Goal: Task Accomplishment & Management: Use online tool/utility

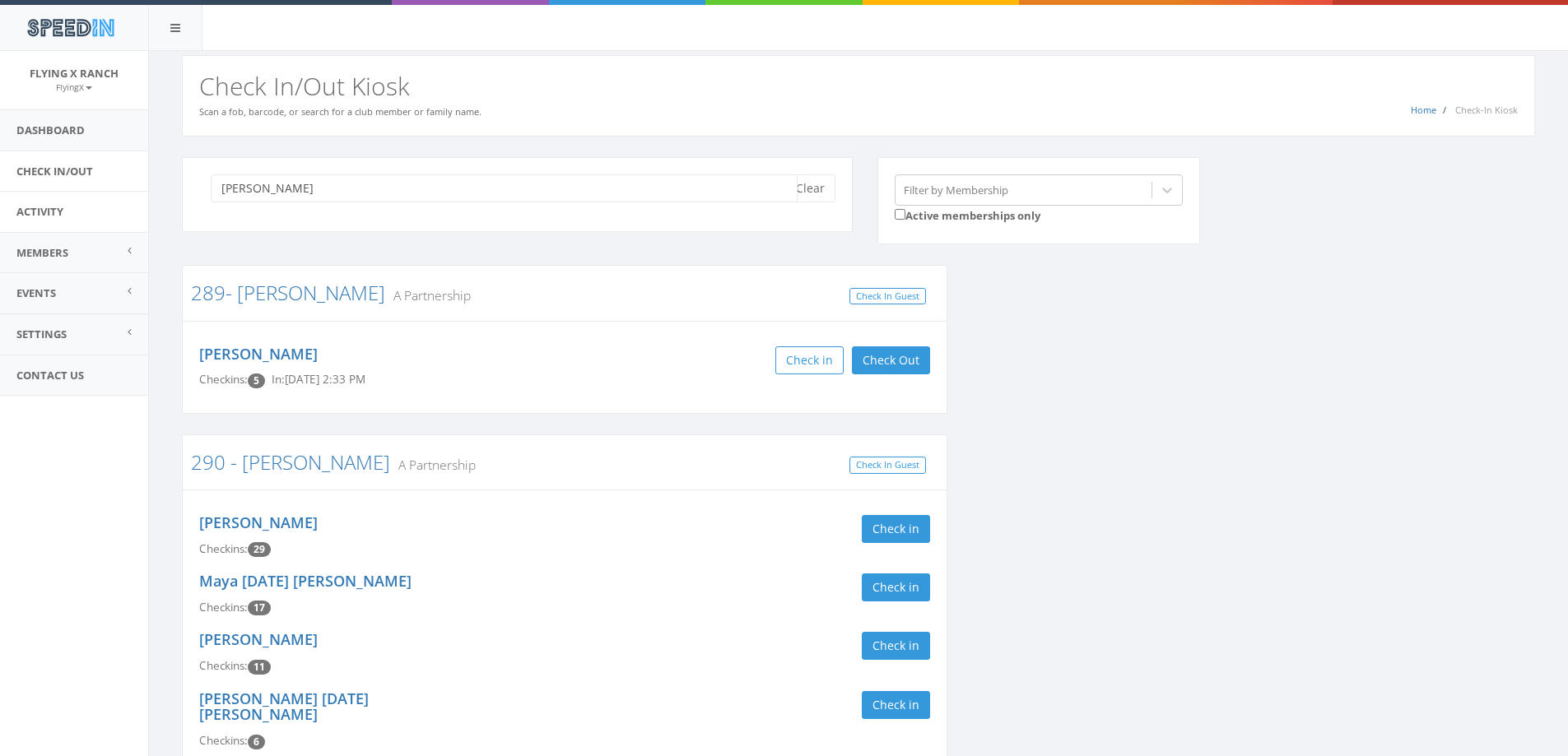
drag, startPoint x: 1140, startPoint y: 408, endPoint x: 88, endPoint y: 204, distance: 1071.6
click at [91, 204] on body "SpeedIn SpeedIn Flying X Ranch FlyingX My Profile Logout Dashboard Check In/Out…" at bounding box center [784, 378] width 1568 height 756
click at [301, 181] on input "[PERSON_NAME]" at bounding box center [503, 189] width 586 height 28
drag, startPoint x: 301, startPoint y: 187, endPoint x: 0, endPoint y: 195, distance: 301.1
click at [0, 191] on body "SpeedIn SpeedIn Flying X Ranch FlyingX My Profile Logout Dashboard Check In/Out…" at bounding box center [784, 378] width 1568 height 756
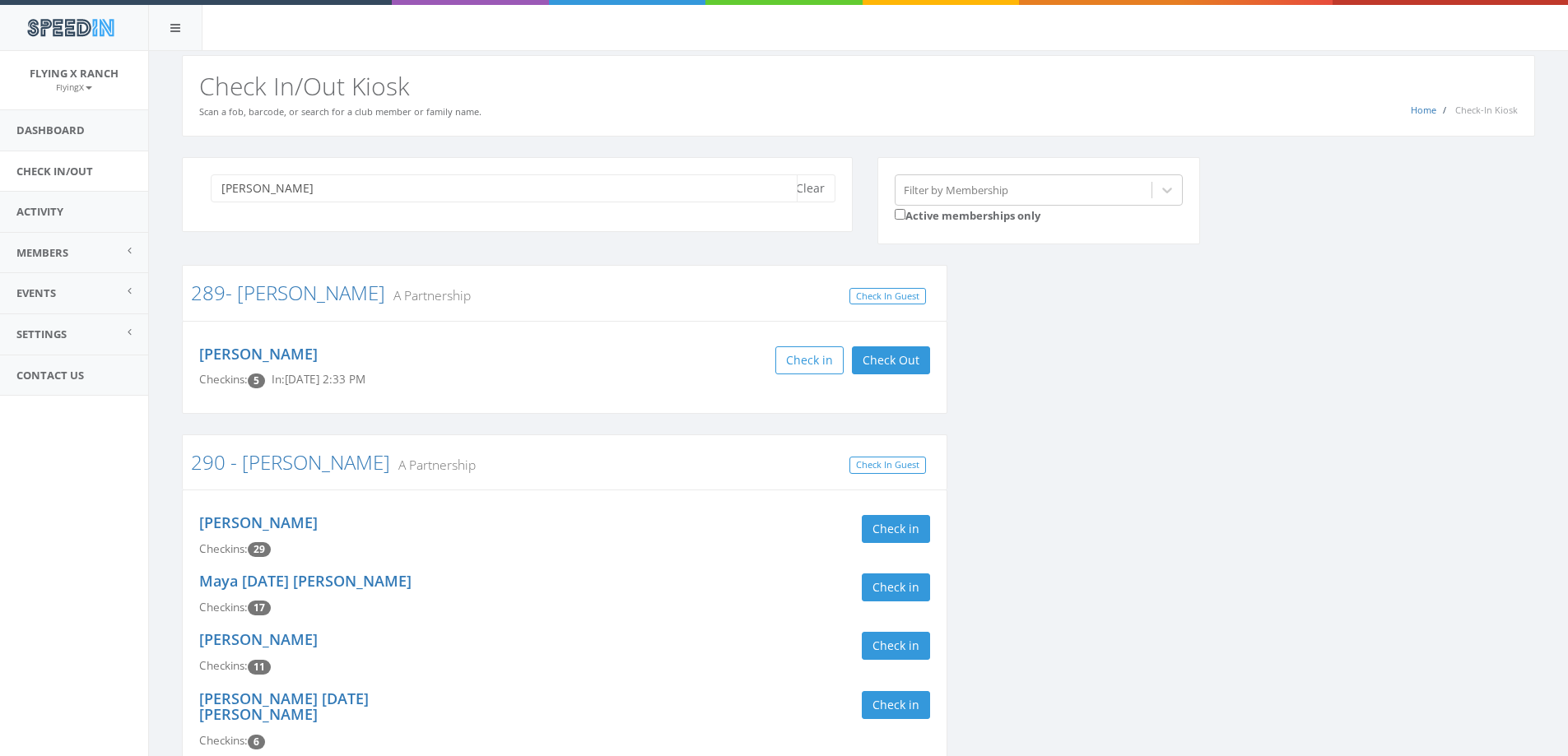
drag, startPoint x: 289, startPoint y: 189, endPoint x: 24, endPoint y: 181, distance: 265.1
click at [29, 185] on body "SpeedIn SpeedIn Flying X Ranch FlyingX My Profile Logout Dashboard Check In/Out…" at bounding box center [784, 378] width 1568 height 756
click at [243, 192] on input "[PERSON_NAME]" at bounding box center [503, 189] width 586 height 28
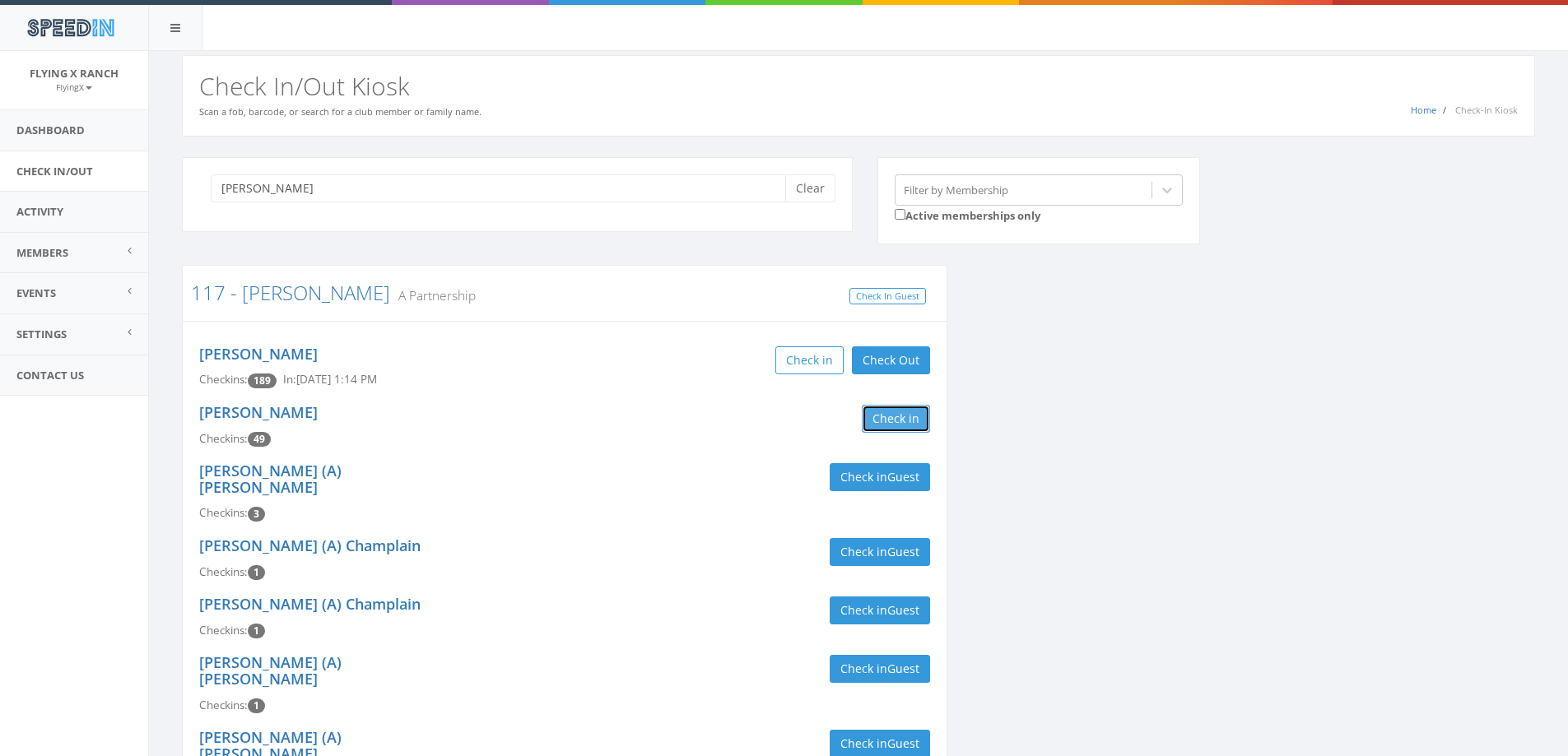
click at [890, 422] on button "Check in" at bounding box center [896, 419] width 68 height 28
drag, startPoint x: 323, startPoint y: 204, endPoint x: 315, endPoint y: 194, distance: 12.8
click at [321, 199] on div "[PERSON_NAME] Clear" at bounding box center [517, 194] width 670 height 74
drag, startPoint x: 313, startPoint y: 193, endPoint x: 38, endPoint y: 196, distance: 275.0
click at [38, 196] on body "SpeedIn SpeedIn Flying X Ranch FlyingX My Profile Logout Dashboard Check In/Out…" at bounding box center [784, 378] width 1568 height 756
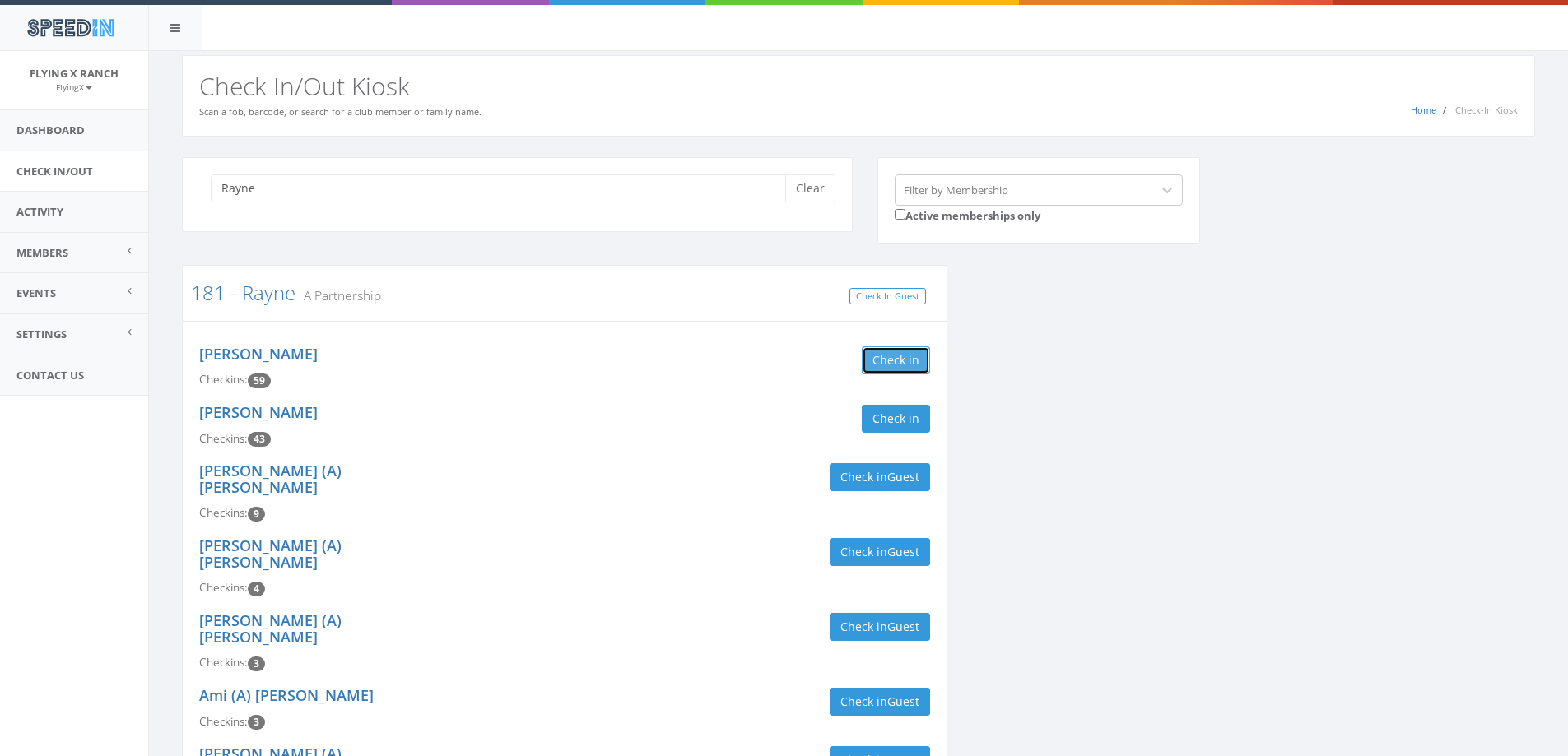
click at [881, 364] on button "Check in" at bounding box center [896, 360] width 68 height 28
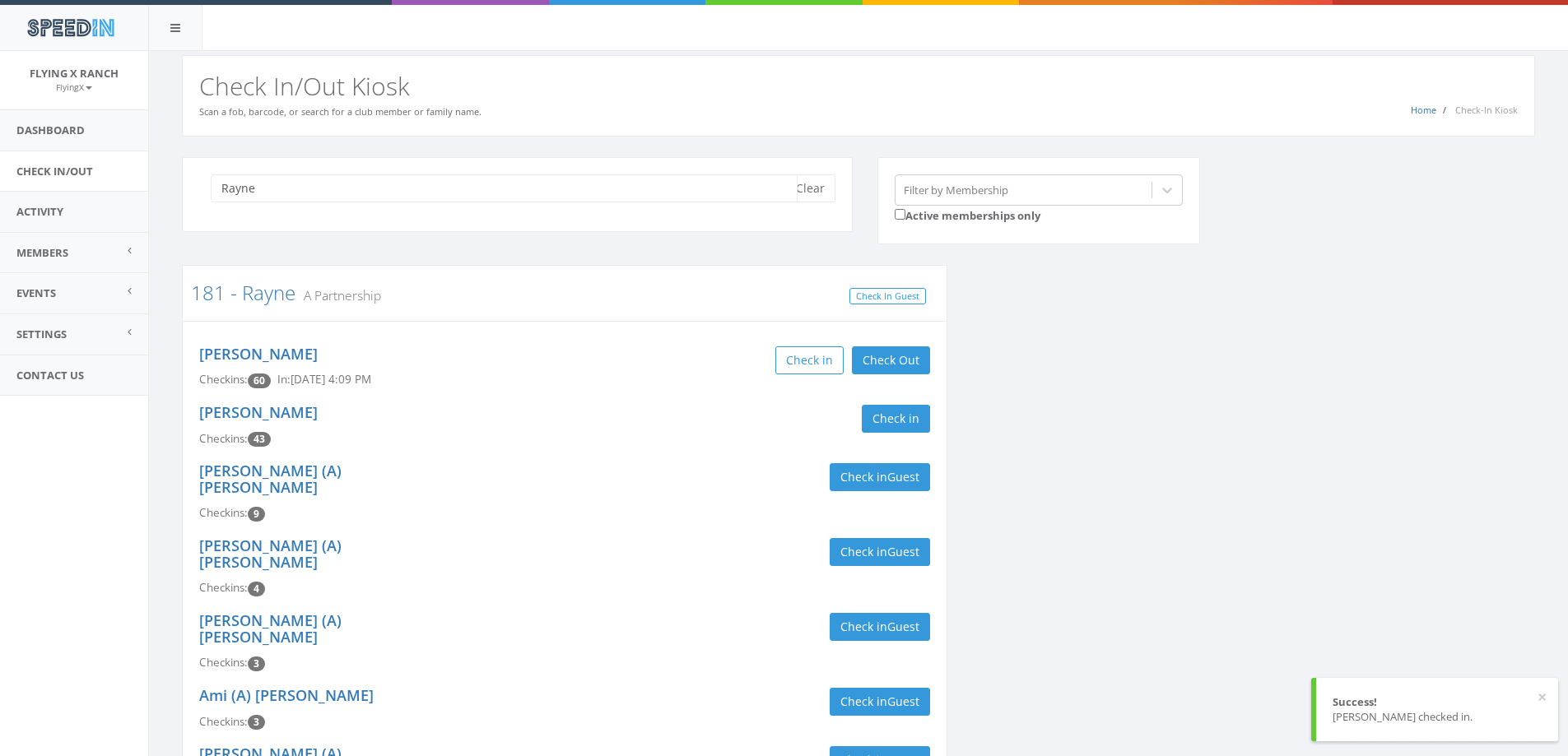
drag, startPoint x: 275, startPoint y: 194, endPoint x: 0, endPoint y: 189, distance: 275.0
click at [0, 189] on body "SpeedIn SpeedIn Flying X Ranch FlyingX My Profile Logout Dashboard Check In/Out…" at bounding box center [784, 378] width 1568 height 756
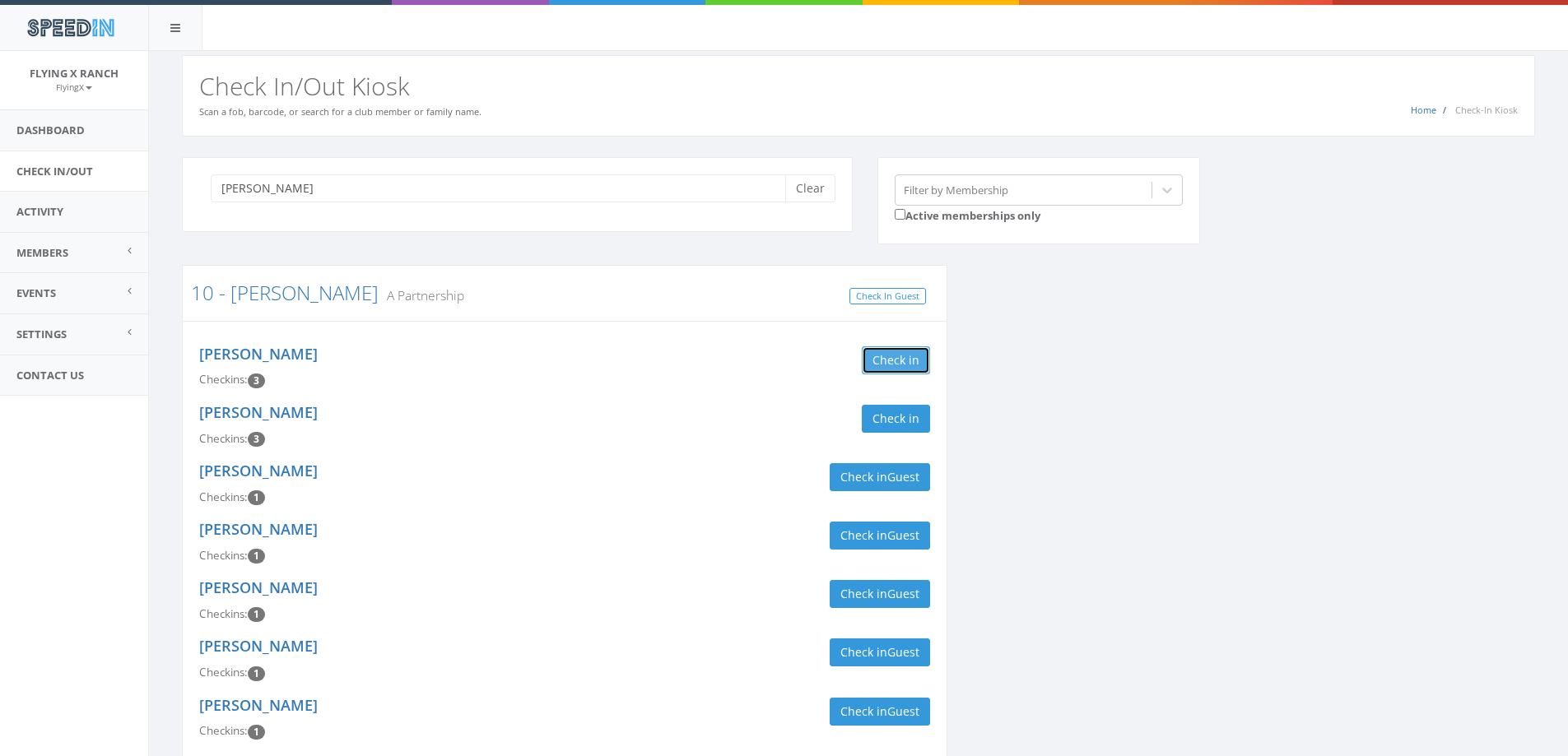
click at [893, 353] on button "Check in" at bounding box center [896, 360] width 68 height 28
click at [900, 418] on button "Check in" at bounding box center [896, 419] width 68 height 28
drag, startPoint x: 256, startPoint y: 187, endPoint x: 74, endPoint y: 188, distance: 182.0
click at [102, 191] on body "SpeedIn SpeedIn Flying X Ranch FlyingX My Profile Logout Dashboard Check In/Out…" at bounding box center [784, 378] width 1568 height 756
click at [282, 173] on div "[PERSON_NAME] Clear" at bounding box center [517, 194] width 670 height 74
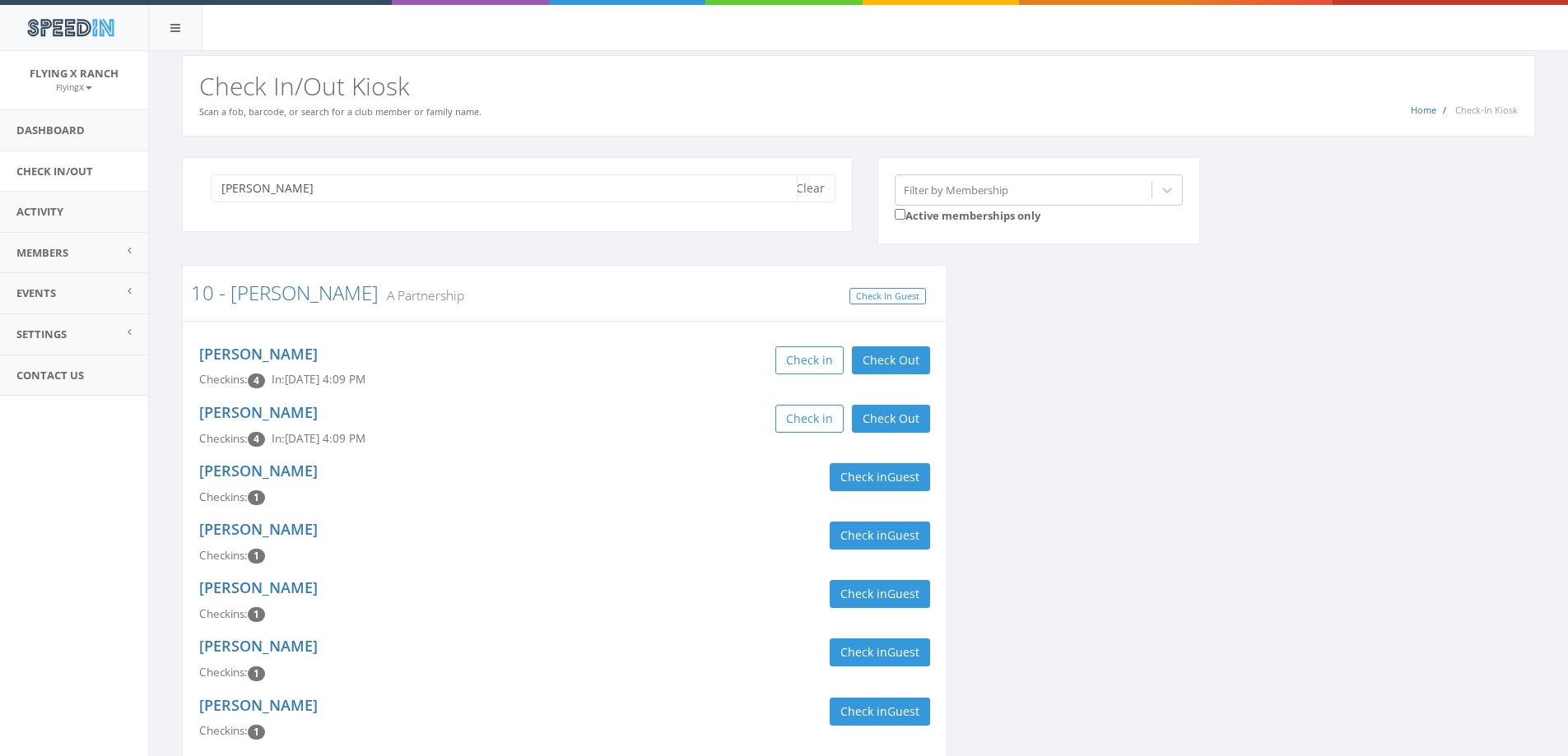
click at [284, 191] on input "[PERSON_NAME]" at bounding box center [503, 189] width 586 height 28
drag, startPoint x: 303, startPoint y: 192, endPoint x: 0, endPoint y: 208, distance: 303.4
click at [131, 206] on body "SpeedIn SpeedIn Flying X Ranch FlyingX My Profile Logout Dashboard Check In/Out…" at bounding box center [784, 378] width 1568 height 756
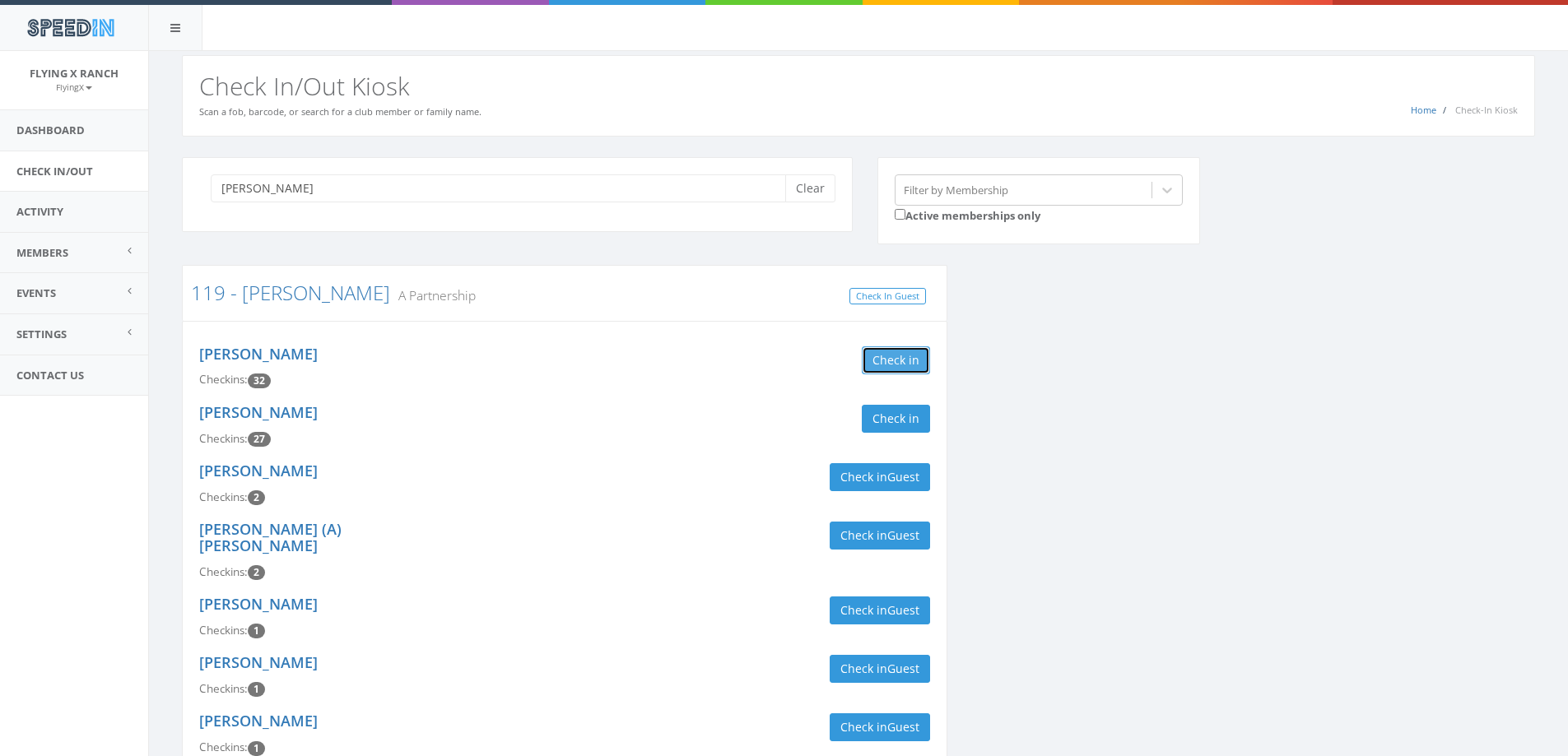
click at [896, 354] on button "Check in" at bounding box center [896, 360] width 68 height 28
click at [887, 424] on button "Check in" at bounding box center [896, 419] width 68 height 28
drag, startPoint x: 281, startPoint y: 173, endPoint x: 289, endPoint y: 186, distance: 15.3
click at [289, 186] on div "[PERSON_NAME] Clear" at bounding box center [517, 194] width 670 height 74
drag, startPoint x: 289, startPoint y: 186, endPoint x: 111, endPoint y: 189, distance: 178.0
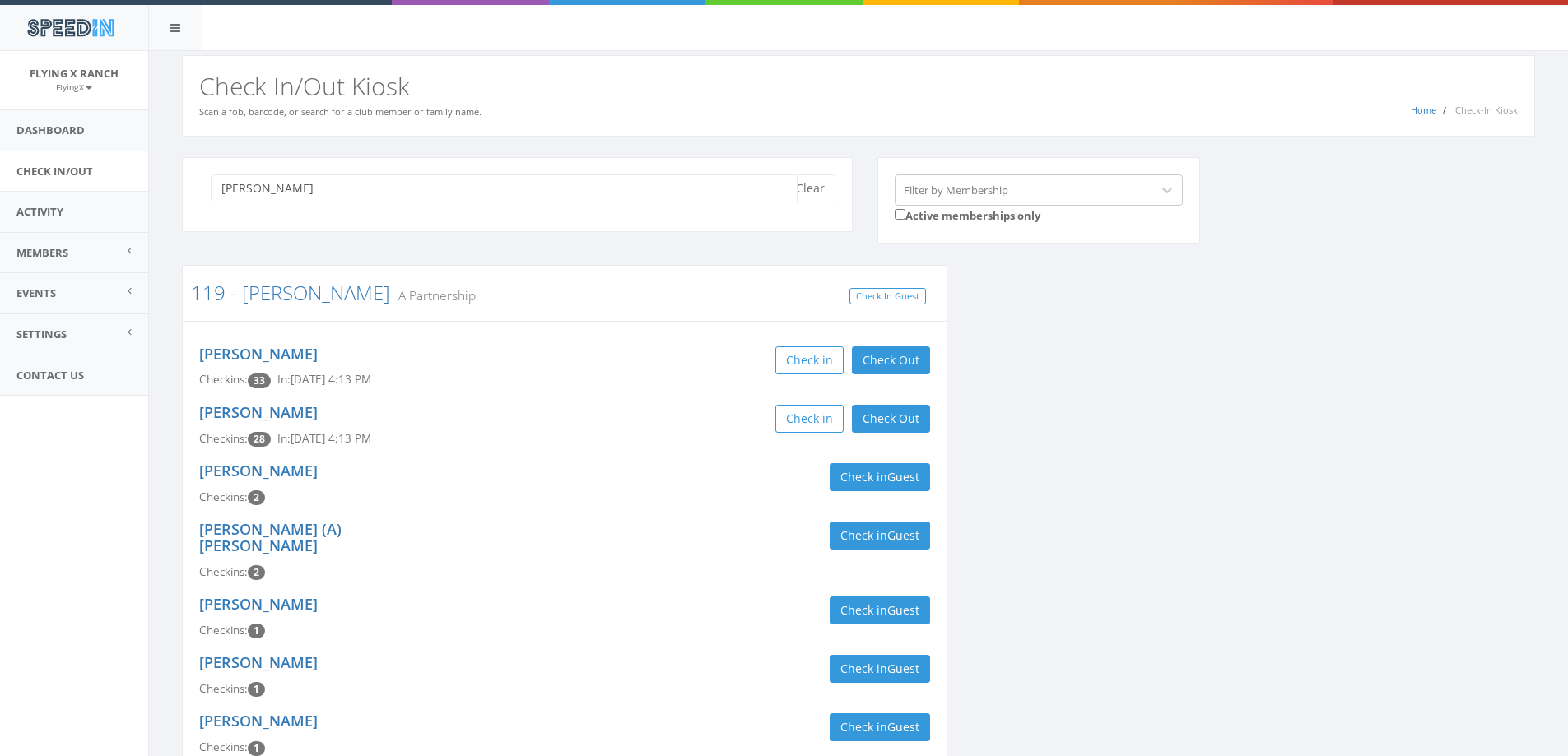
click at [131, 201] on body "SpeedIn SpeedIn Flying X Ranch FlyingX My Profile Logout Dashboard Check In/Out…" at bounding box center [784, 378] width 1568 height 756
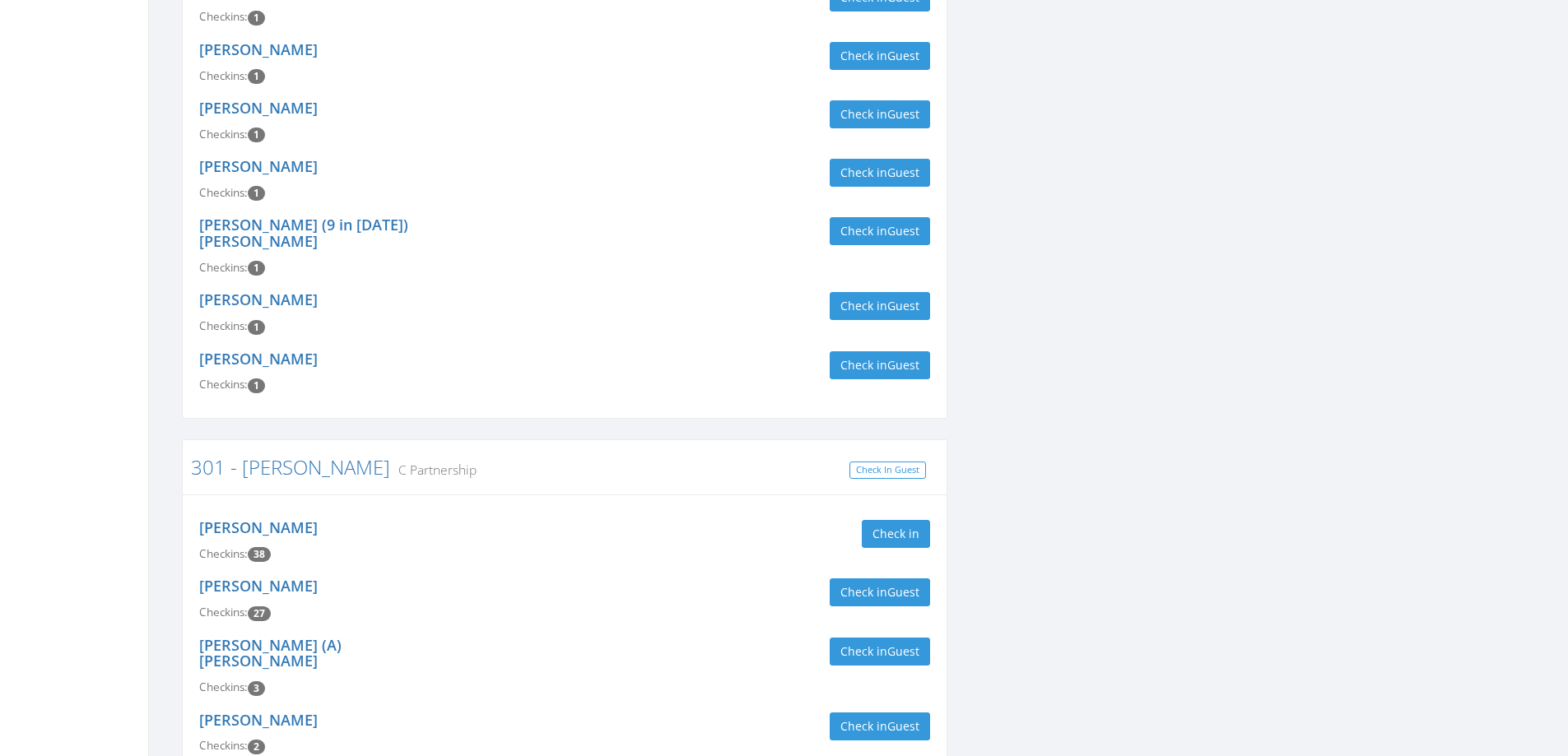
scroll to position [780, 0]
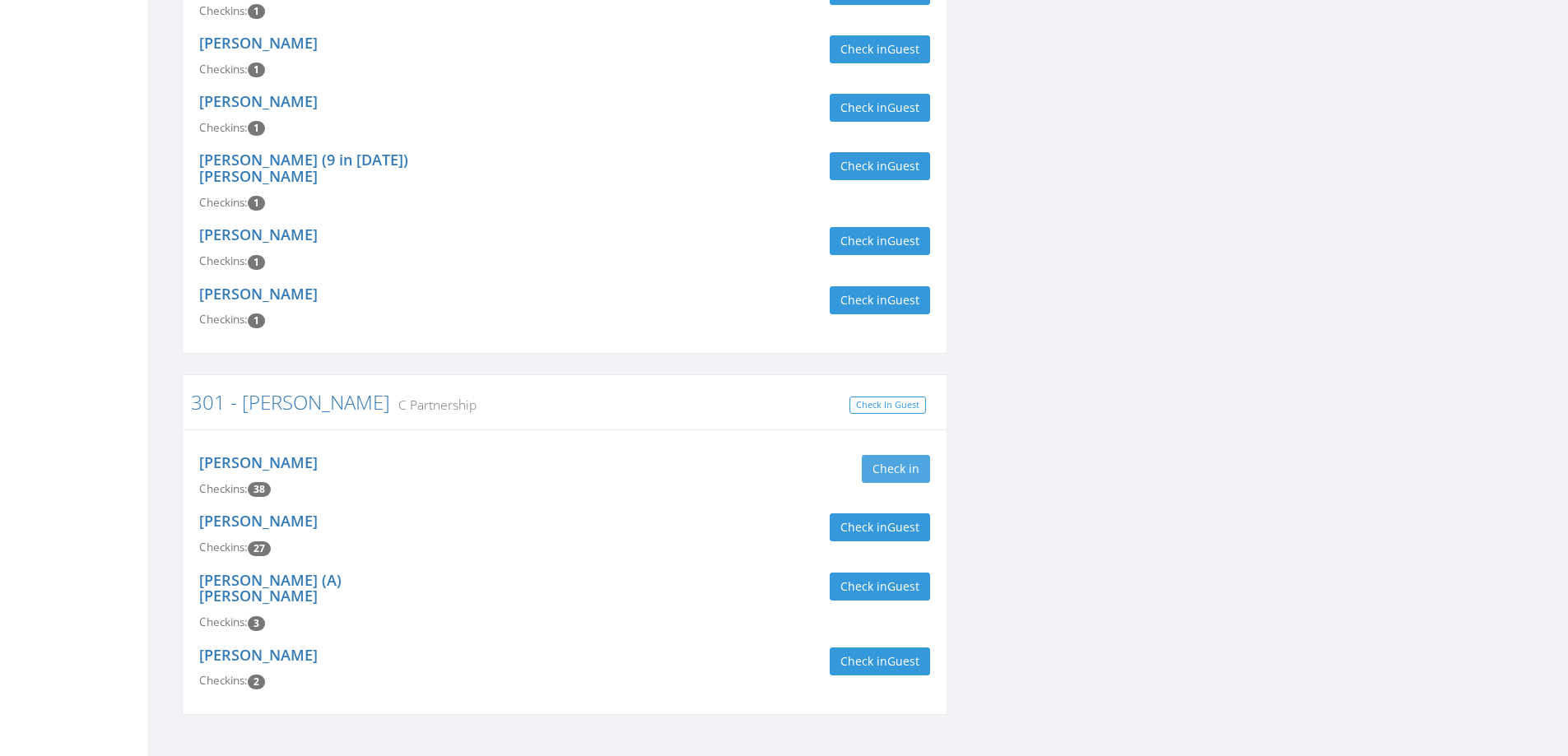
type input "[PERSON_NAME]"
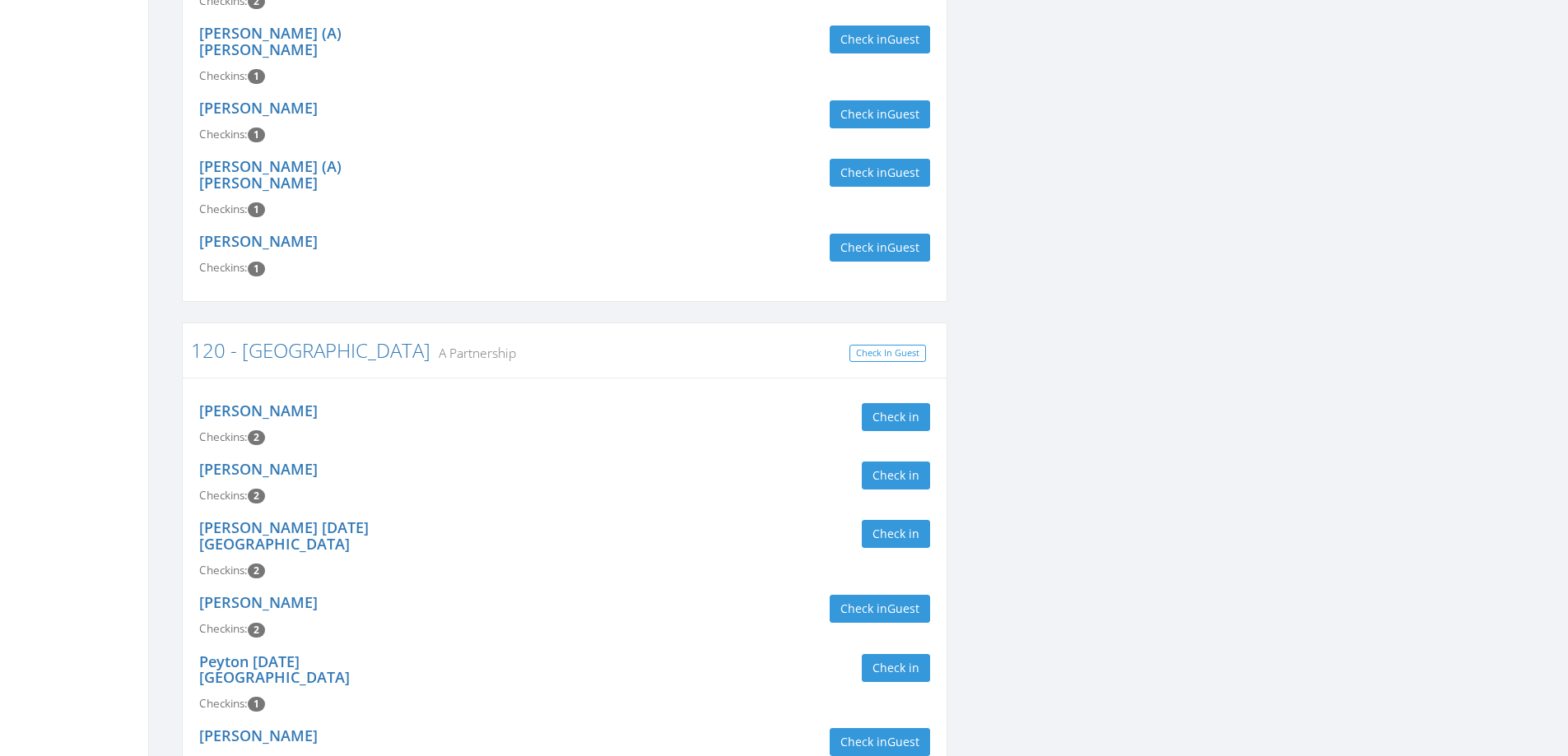
click at [888, 520] on button "Check in" at bounding box center [896, 534] width 68 height 28
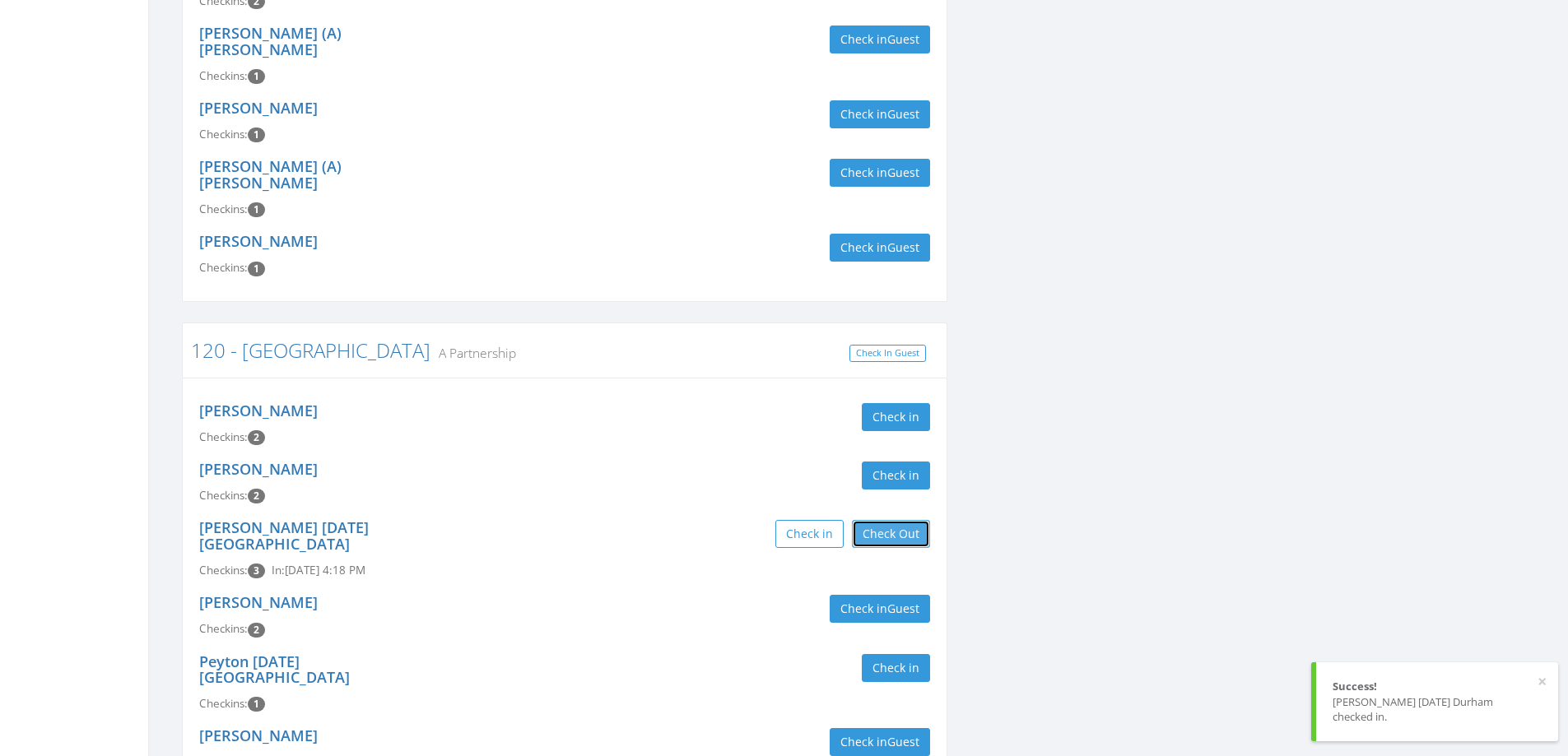
click at [903, 520] on button "Check Out" at bounding box center [890, 534] width 78 height 28
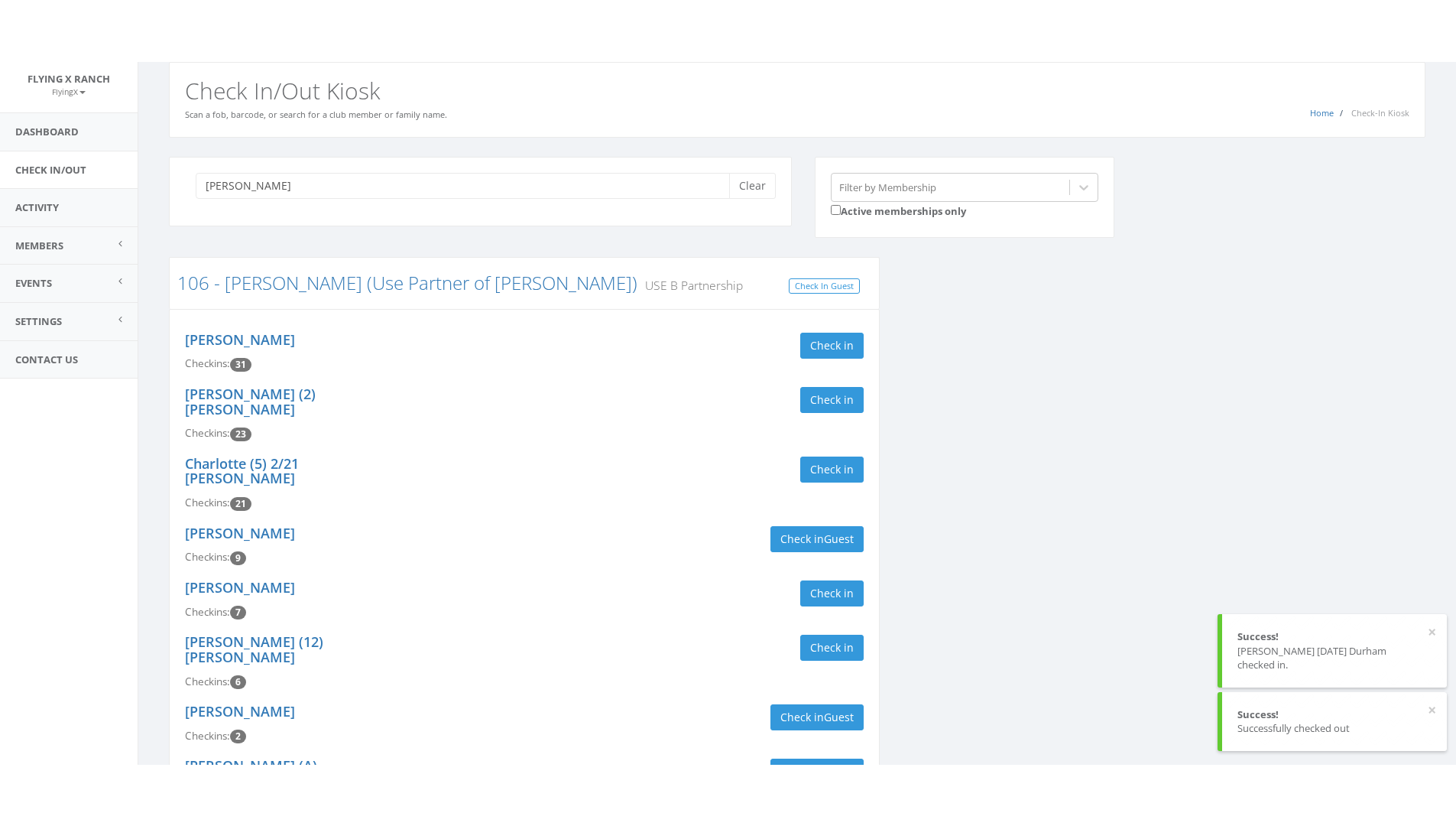
scroll to position [0, 0]
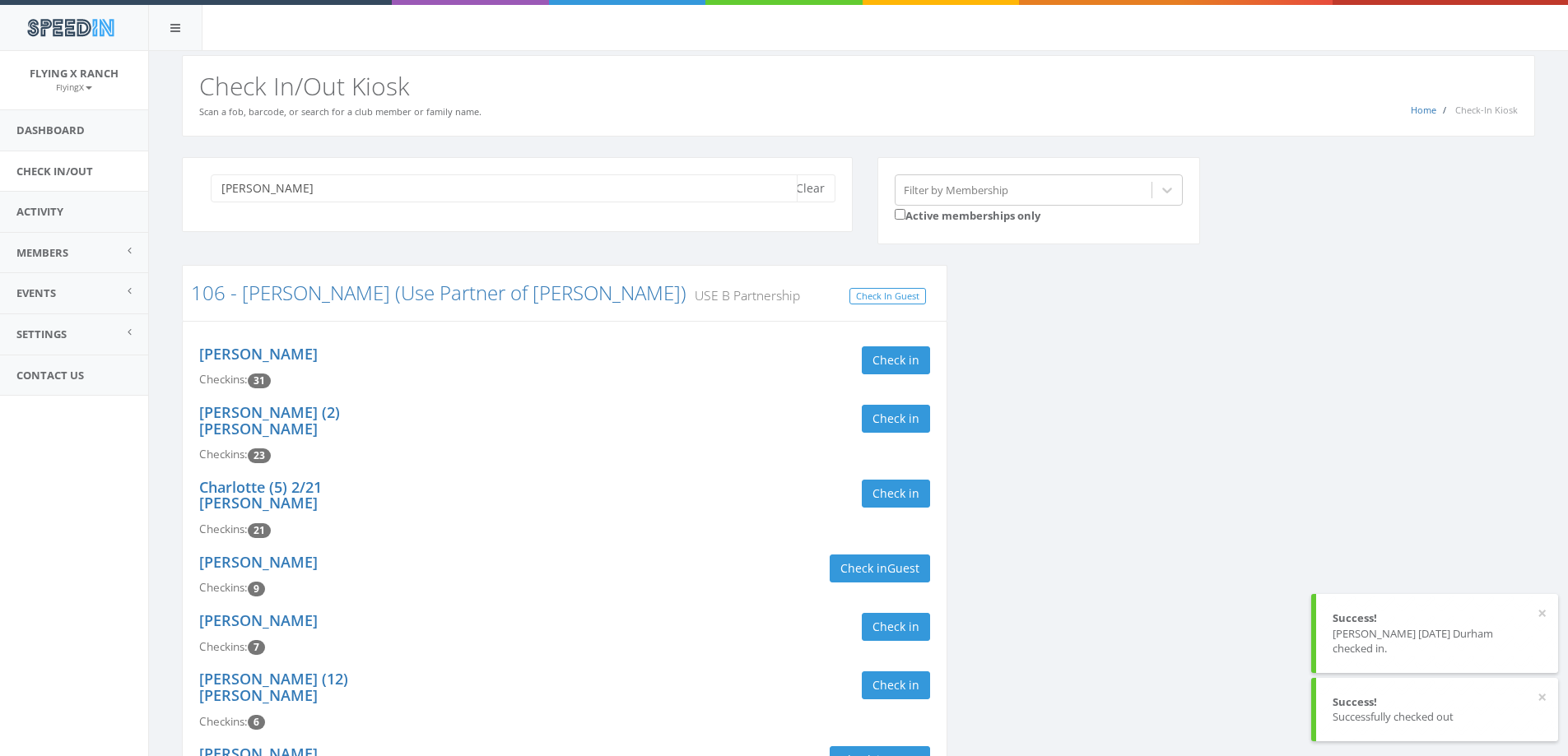
drag, startPoint x: 292, startPoint y: 195, endPoint x: 303, endPoint y: 187, distance: 13.6
click at [295, 194] on input "[PERSON_NAME]" at bounding box center [503, 189] width 586 height 28
click at [322, 187] on input "[PERSON_NAME]" at bounding box center [503, 189] width 586 height 28
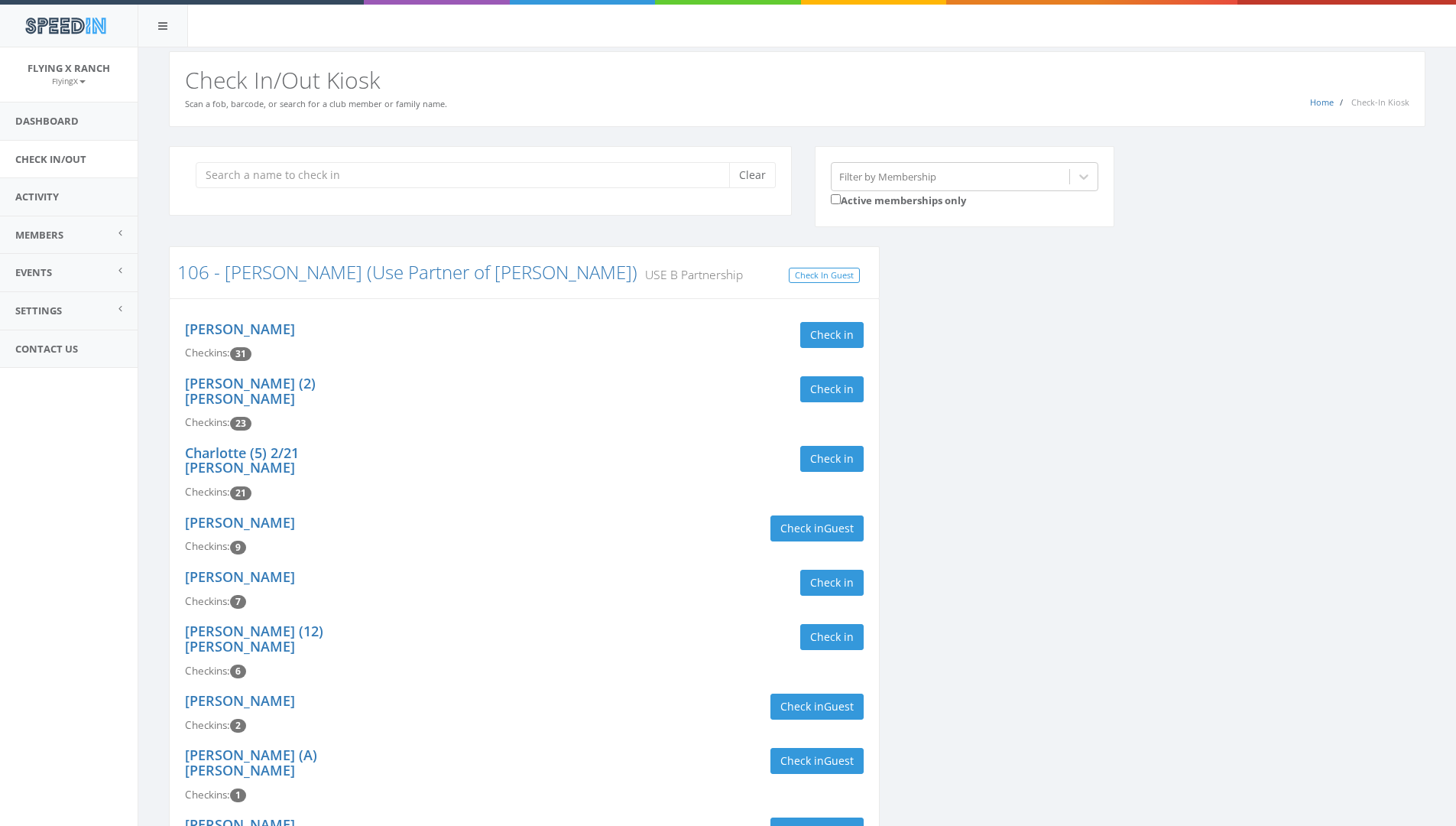
drag, startPoint x: 450, startPoint y: 67, endPoint x: 447, endPoint y: 81, distance: 14.3
click at [453, 67] on div "Home Check-In Kiosk Check In/Out Kiosk Scan a fob, barcode, or search for a clu…" at bounding box center [797, 88] width 1256 height 75
click at [383, 169] on input "search" at bounding box center [468, 175] width 545 height 26
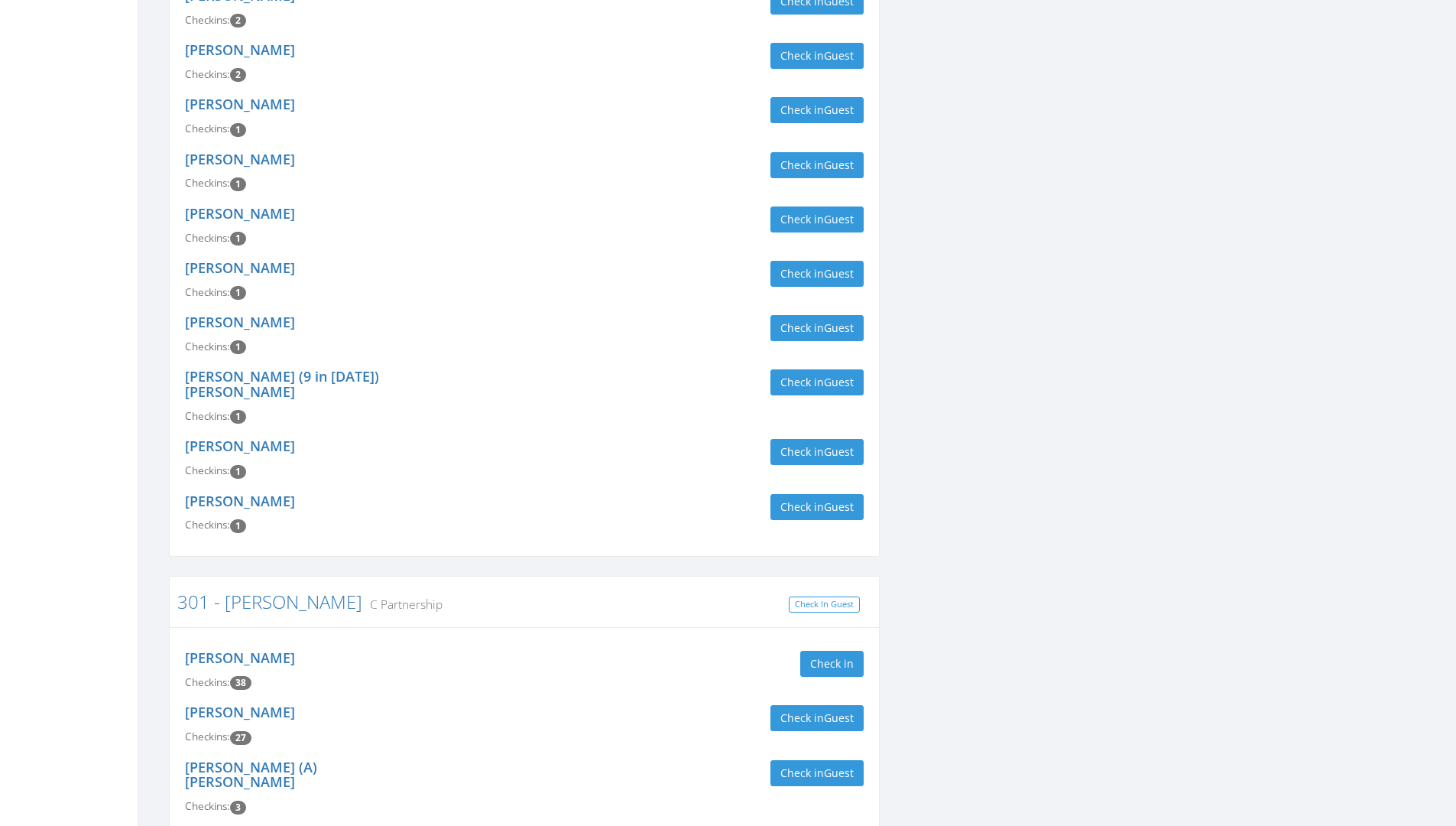
scroll to position [535, 0]
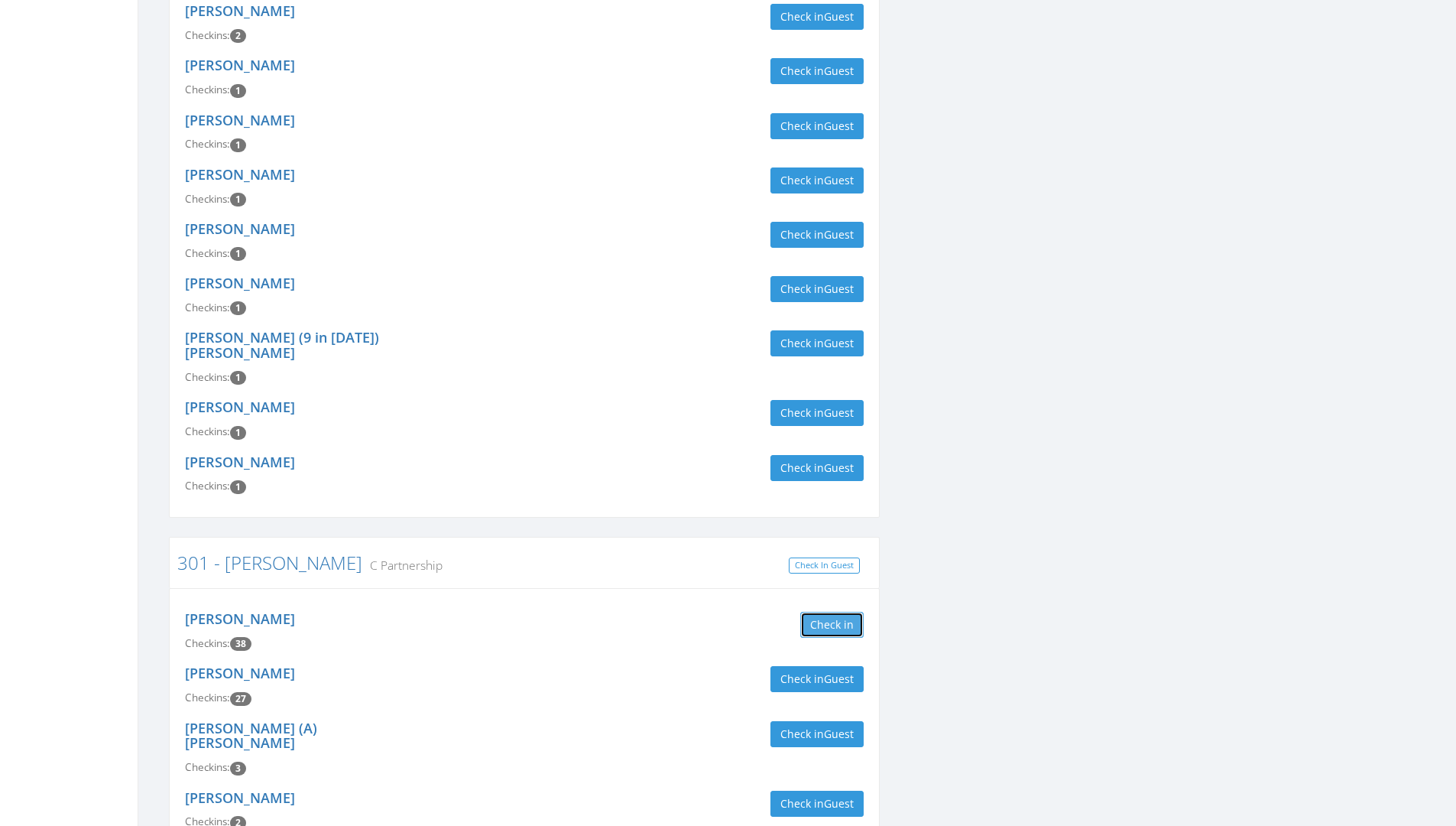
click at [826, 613] on button "Check in" at bounding box center [832, 625] width 63 height 26
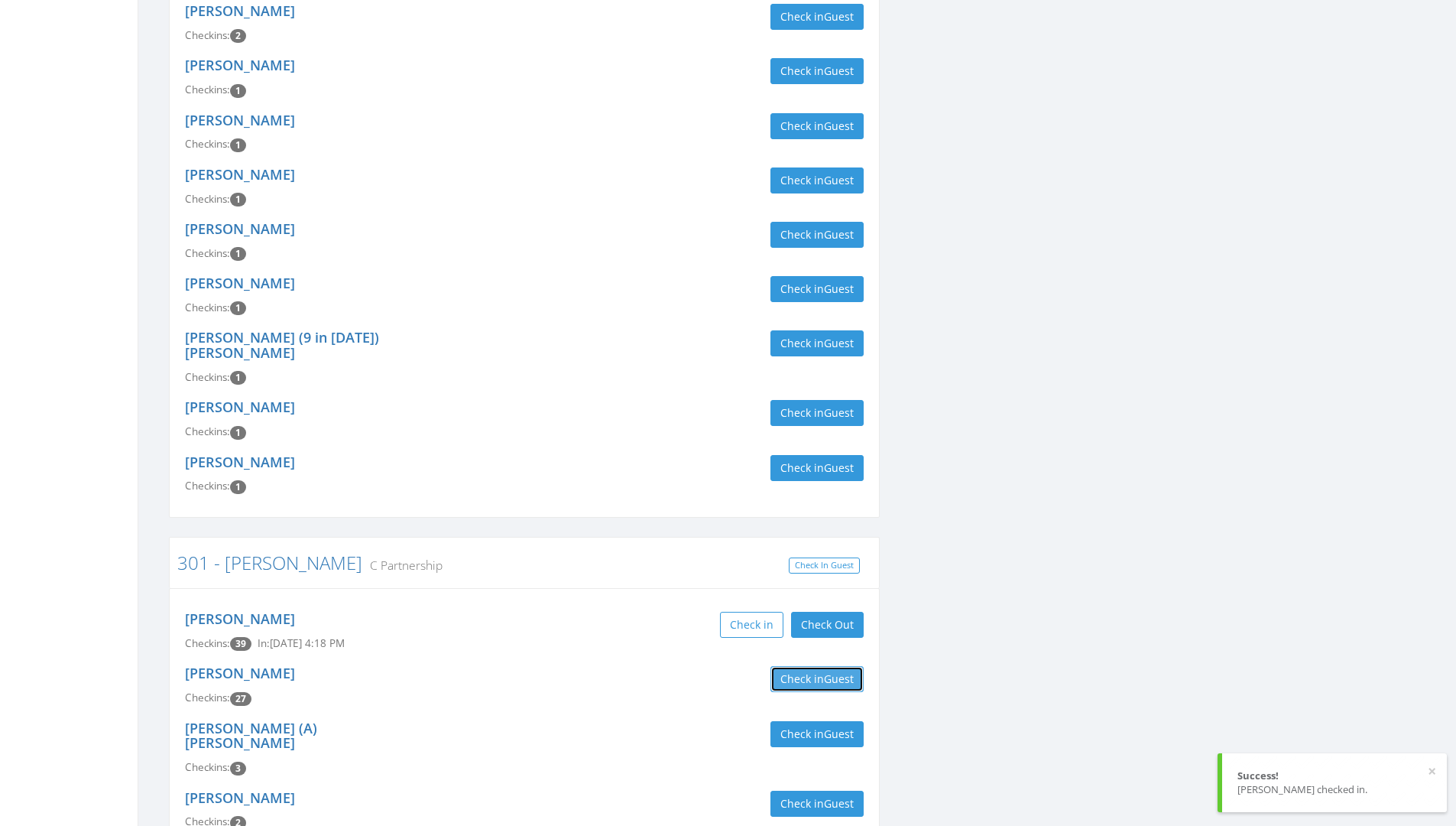
click at [812, 666] on button "Check in Guest" at bounding box center [817, 679] width 93 height 26
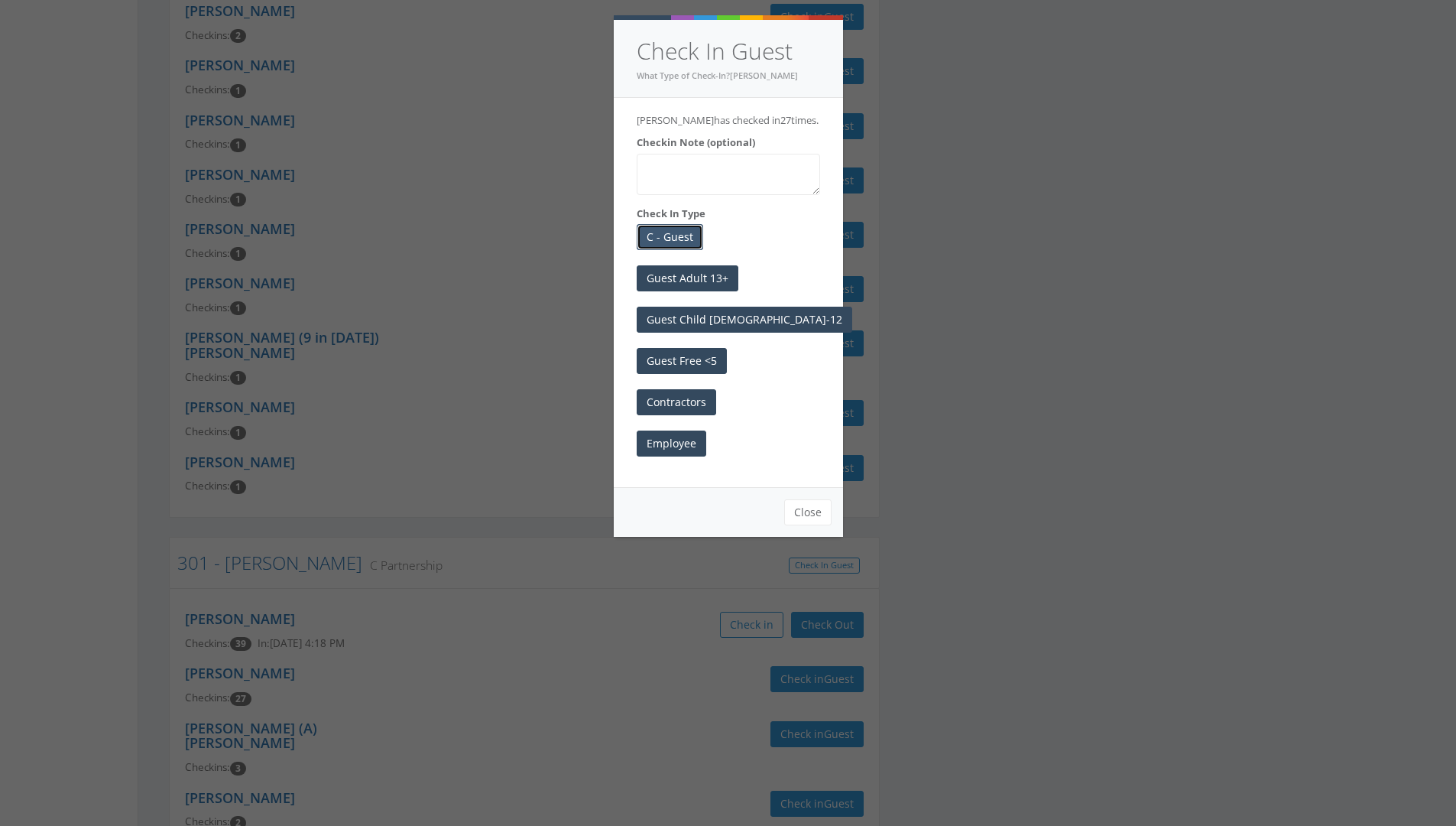
click at [673, 244] on button "C - Guest" at bounding box center [670, 237] width 67 height 26
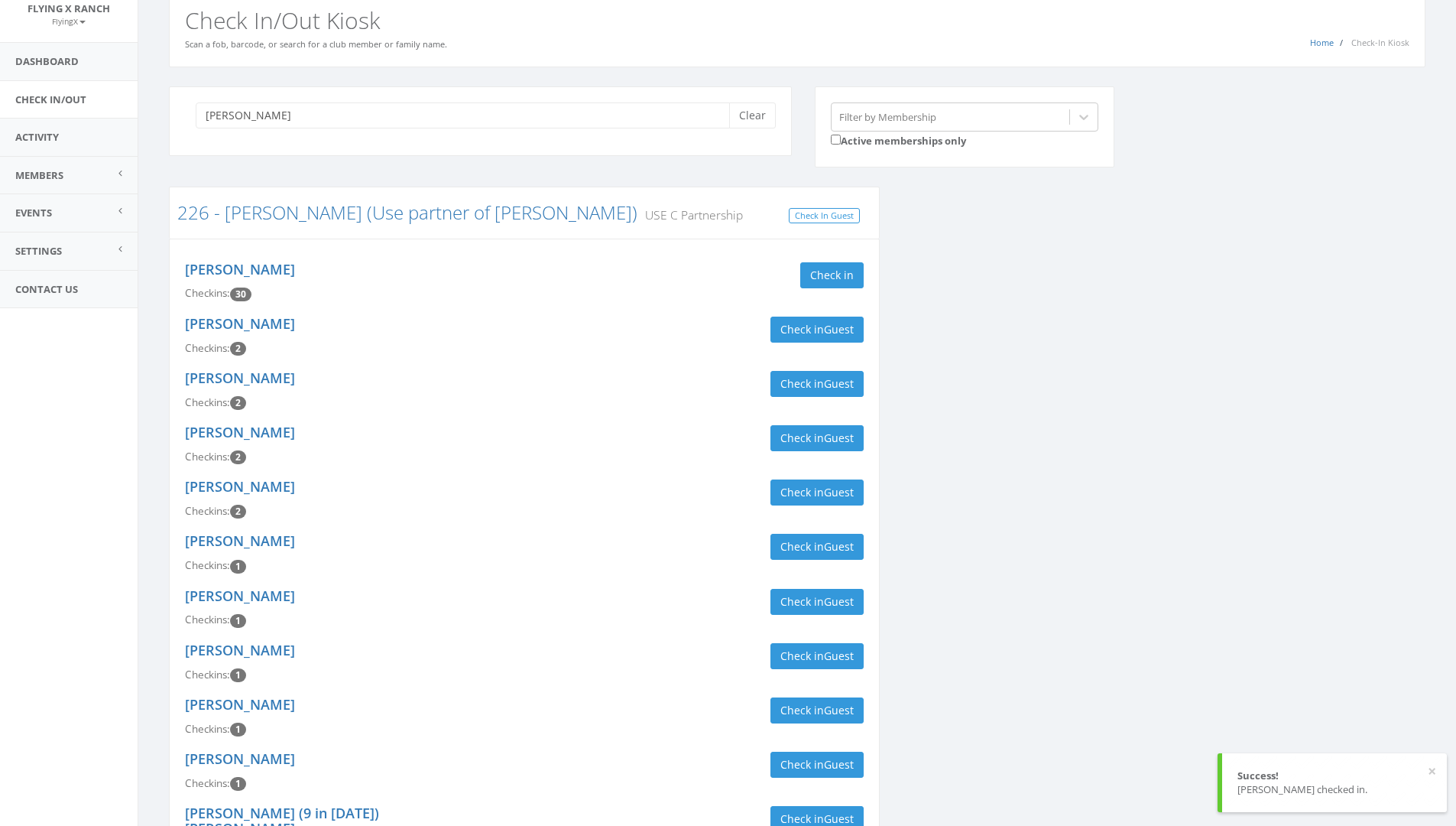
scroll to position [0, 0]
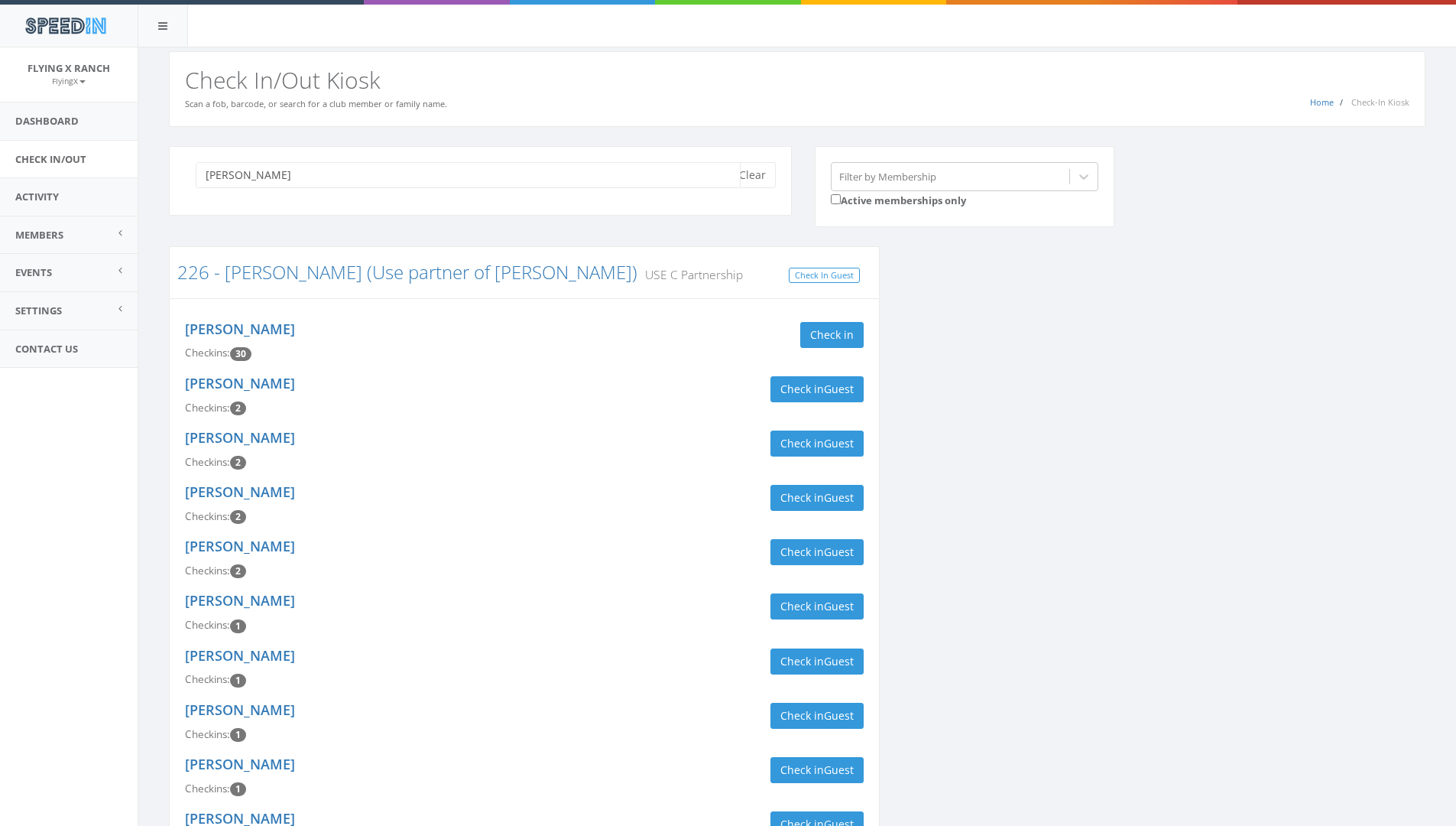
drag, startPoint x: 236, startPoint y: 180, endPoint x: 172, endPoint y: 170, distance: 64.8
click at [172, 170] on div "[PERSON_NAME] Clear" at bounding box center [480, 180] width 622 height 69
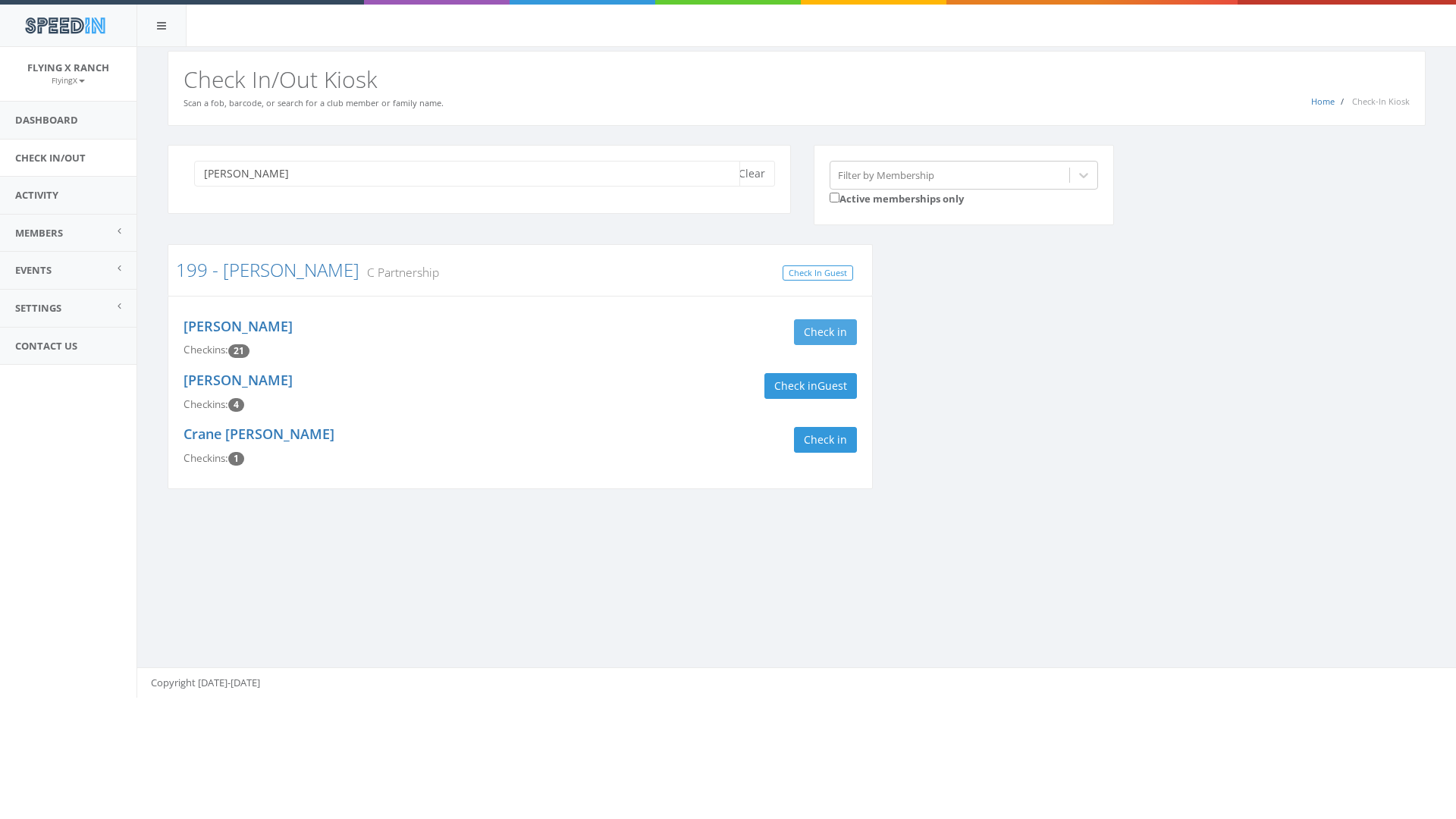
type input "[PERSON_NAME]"
click at [833, 337] on button "Check in" at bounding box center [825, 332] width 63 height 26
